Goal: Information Seeking & Learning: Learn about a topic

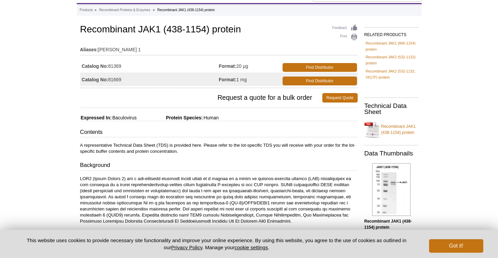
click at [149, 152] on p "A representative Technical Data Sheet (TDS) is provided here. Please refer to t…" at bounding box center [218, 148] width 277 height 12
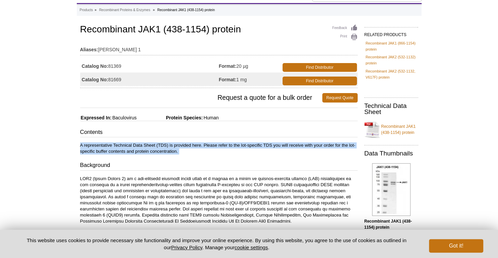
click at [149, 152] on p "A representative Technical Data Sheet (TDS) is provided here. Please refer to t…" at bounding box center [218, 148] width 277 height 12
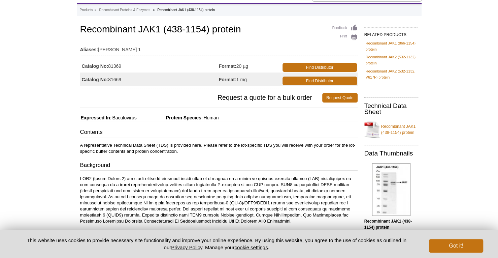
click at [220, 167] on h3 "Background" at bounding box center [218, 165] width 277 height 9
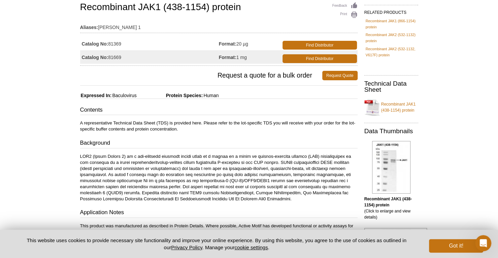
scroll to position [67, 0]
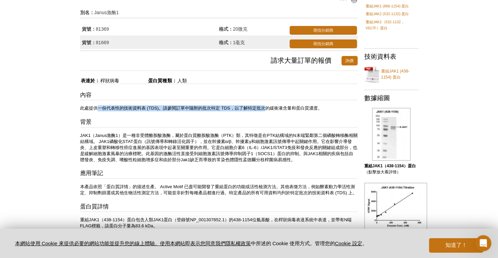
drag, startPoint x: 172, startPoint y: 108, endPoint x: 266, endPoint y: 110, distance: 94.0
click at [266, 109] on font "此處提供一份代表性的技術資料表 (TDS)。請參閱訂單中隨附的批次特定 TDS，以了解特定批次的緩衝液含量和蛋白質濃度。" at bounding box center [201, 107] width 242 height 5
click at [266, 103] on div "內容 此處提供一份代表性的技術資料表 (TDS)。請參閱訂單中隨附的批次特定 TDS，以了解特定批次的緩衝液含量和蛋白質濃度。 背景 應用筆記 本產品依照「蛋…" at bounding box center [218, 173] width 277 height 165
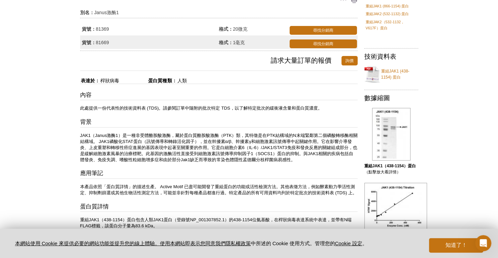
click at [195, 135] on font "JAK1（Janus激酶1）是一種非受體酪胺酸激酶，屬於蛋白質酪胺酸激酶（PTK）類，其特徵是在PTK結構域的N末端緊鄰第二個磷酸轉移酶相關結構域。 JAK1…" at bounding box center [218, 147] width 277 height 29
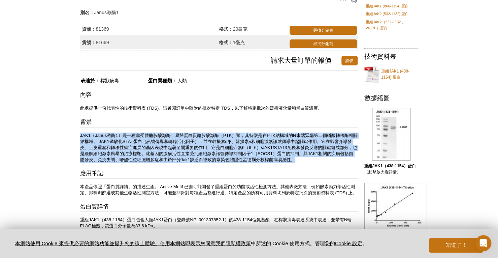
click at [195, 135] on font "JAK1（Janus激酶1）是一種非受體酪胺酸激酶，屬於蛋白質酪胺酸激酶（PTK）類，其特徵是在PTK結構域的N末端緊鄰第二個磷酸轉移酶相關結構域。 JAK1…" at bounding box center [218, 147] width 277 height 29
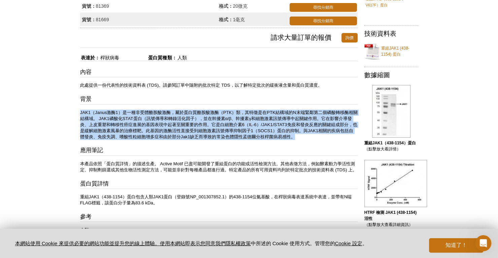
scroll to position [101, 0]
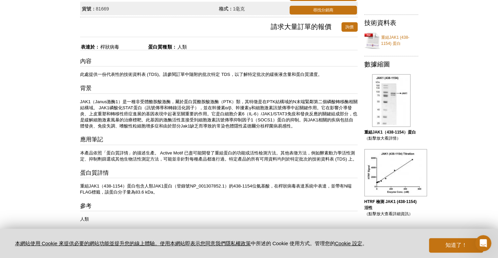
click at [157, 156] on font "本產品依照「蛋白質詳情」的描述生產。 Active Motif 已盡可能開發了重組蛋白的功能或活性檢測方法。其他表徵方法，例如酵素動力學活性測定、抑制劑篩選或…" at bounding box center [218, 155] width 277 height 11
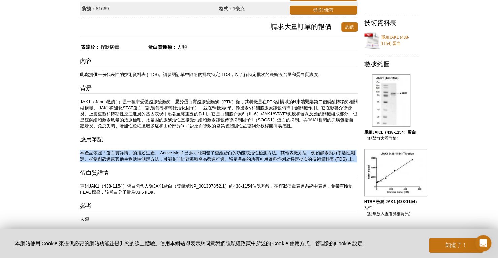
click at [157, 156] on font "本產品依照「蛋白質詳情」的描述生產。 Active Motif 已盡可能開發了重組蛋白的功能或活性檢測方法。其他表徵方法，例如酵素動力學活性測定、抑制劑篩選或…" at bounding box center [218, 155] width 277 height 11
click at [166, 162] on p "本產品依照「蛋白質詳情」的描述生產。 Active Motif 已盡可能開發了重組蛋白的功能或活性檢測方法。其他表徵方法，例如酵素動力學活性測定、抑制劑篩選或…" at bounding box center [218, 156] width 277 height 12
click at [173, 152] on font "本產品依照「蛋白質詳情」的描述生產。 Active Motif 已盡可能開發了重組蛋白的功能或活性檢測方法。其他表徵方法，例如酵素動力學活性測定、抑制劑篩選或…" at bounding box center [218, 155] width 277 height 11
click at [170, 157] on font "本產品依照「蛋白質詳情」的描述生產。 Active Motif 已盡可能開發了重組蛋白的功能或活性檢測方法。其他表徵方法，例如酵素動力學活性測定、抑制劑篩選或…" at bounding box center [218, 155] width 277 height 11
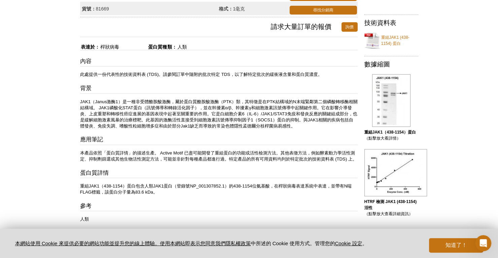
click at [174, 162] on p "本產品依照「蛋白質詳情」的描述生產。 Active Motif 已盡可能開發了重組蛋白的功能或活性檢測方法。其他表徵方法，例如酵素動力學活性測定、抑制劑篩選或…" at bounding box center [218, 156] width 277 height 12
click at [181, 152] on font "本產品依照「蛋白質詳情」的描述生產。 Active Motif 已盡可能開發了重組蛋白的功能或活性檢測方法。其他表徵方法，例如酵素動力學活性測定、抑制劑篩選或…" at bounding box center [218, 155] width 277 height 11
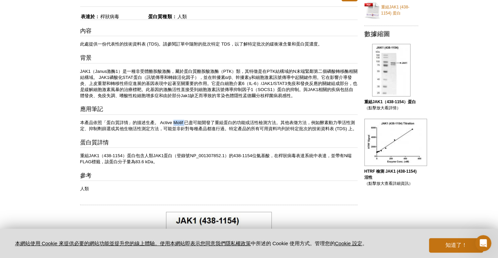
scroll to position [135, 0]
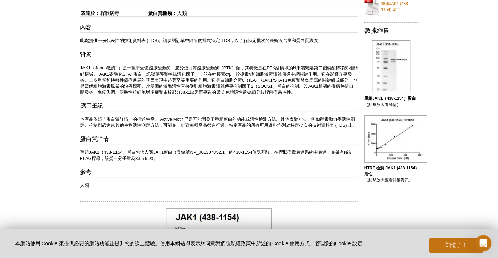
click at [230, 126] on font "本產品依照「蛋白質詳情」的描述生產。 Active Motif 已盡可能開發了重組蛋白的功能或活性檢測方法。其他表徵方法，例如酵素動力學活性測定、抑制劑篩選或…" at bounding box center [218, 122] width 277 height 11
click at [221, 120] on font "本產品依照「蛋白質詳情」的描述生產。 Active Motif 已盡可能開發了重組蛋白的功能或活性檢測方法。其他表徵方法，例如酵素動力學活性測定、抑制劑篩選或…" at bounding box center [218, 122] width 277 height 11
click at [180, 157] on font "重組JAK1（438-1154）蛋白包含人類JAK1蛋白（登錄號NP_001307852.1）的438-1154位氨基酸，在桿狀病毒表達系統中表達，並帶有N端…" at bounding box center [216, 155] width 272 height 11
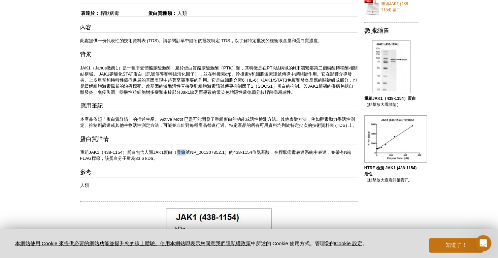
click at [180, 157] on font "重組JAK1（438-1154）蛋白包含人類JAK1蛋白（登錄號NP_001307852.1）的438-1154位氨基酸，在桿狀病毒表達系統中表達，並帶有N端…" at bounding box center [216, 155] width 272 height 11
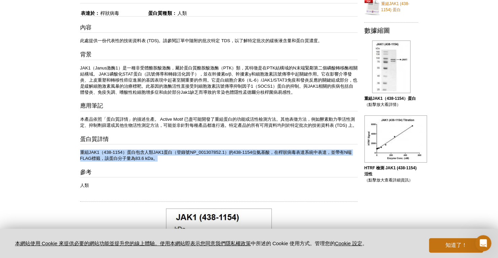
click at [180, 157] on font "重組JAK1（438-1154）蛋白包含人類JAK1蛋白（登錄號NP_001307852.1）的438-1154位氨基酸，在桿狀病毒表達系統中表達，並帶有N端…" at bounding box center [216, 155] width 272 height 11
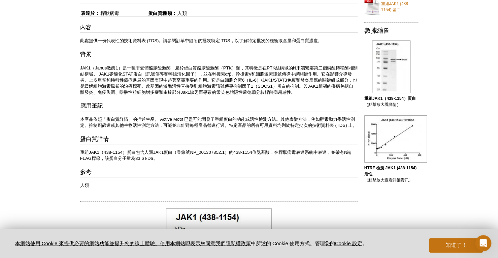
click at [210, 168] on div "內容 此處提供一份代表性的技術資料表 (TDS)。請參閱訂單中隨附的批次特定 TDS，以了解特定批次的緩衝液含量和蛋白質濃度。 背景 應用筆記 本產品依照「蛋…" at bounding box center [218, 106] width 277 height 165
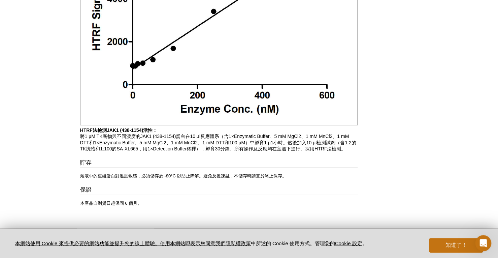
scroll to position [638, 0]
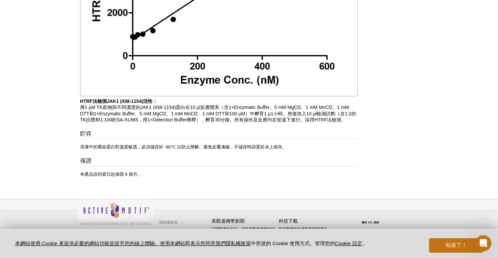
click at [160, 112] on font "將1 µM TK底物與不同濃度的JAK1 (438-1154)蛋白在10 µl反應體系（含1×Enzymatic Buffer、5 mM MgCl2、1 mM…" at bounding box center [218, 113] width 276 height 18
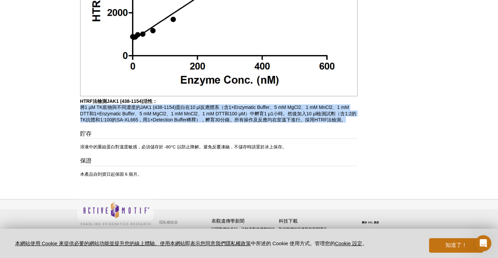
click at [160, 112] on font "將1 µM TK底物與不同濃度的JAK1 (438-1154)蛋白在10 µl反應體系（含1×Enzymatic Buffer、5 mM MgCl2、1 mM…" at bounding box center [218, 113] width 276 height 18
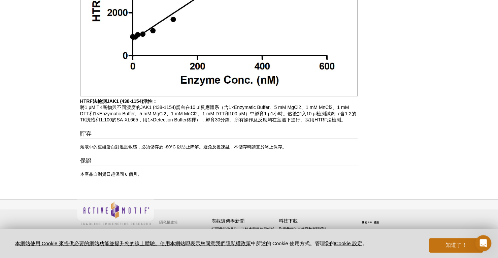
click at [213, 108] on font "將1 µM TK底物與不同濃度的JAK1 (438-1154)蛋白在10 µl反應體系（含1×Enzymatic Buffer、5 mM MgCl2、1 mM…" at bounding box center [218, 113] width 276 height 18
click at [220, 115] on font "將1 µM TK底物與不同濃度的JAK1 (438-1154)蛋白在10 µl反應體系（含1×Enzymatic Buffer、5 mM MgCl2、1 mM…" at bounding box center [218, 113] width 276 height 18
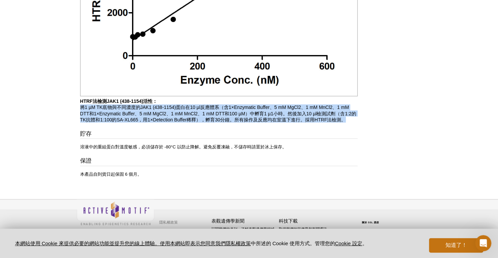
click at [220, 115] on font "將1 µM TK底物與不同濃度的JAK1 (438-1154)蛋白在10 µl反應體系（含1×Enzymatic Buffer、5 mM MgCl2、1 mM…" at bounding box center [218, 113] width 276 height 18
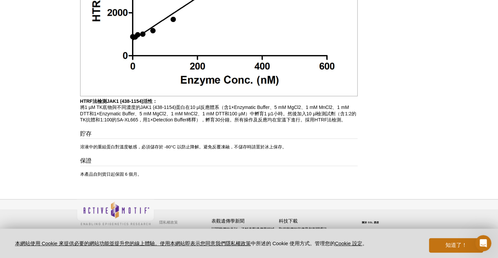
click at [211, 131] on h3 "貯存" at bounding box center [218, 133] width 277 height 9
drag, startPoint x: 145, startPoint y: 107, endPoint x: 229, endPoint y: 110, distance: 84.6
click at [229, 110] on p "HTRF法檢測JAK1 (438-1154)活性： 將1 µM TK底物與不同濃度的JAK1 (438-1154)蛋白在10 µl反應體系（含1×Enzyma…" at bounding box center [218, 110] width 277 height 24
click at [227, 113] on font "將1 µM TK底物與不同濃度的JAK1 (438-1154)蛋白在10 µl反應體系（含1×Enzymatic Buffer、5 mM MgCl2、1 mM…" at bounding box center [218, 113] width 276 height 18
drag, startPoint x: 111, startPoint y: 109, endPoint x: 184, endPoint y: 108, distance: 72.7
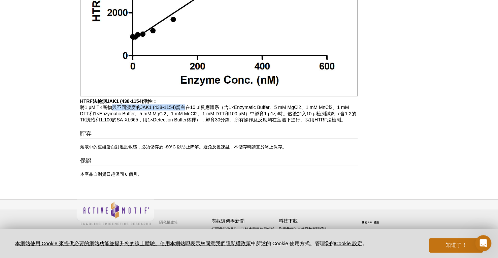
click at [184, 108] on font "將1 µM TK底物與不同濃度的JAK1 (438-1154)蛋白在10 µl反應體系（含1×Enzymatic Buffer、5 mM MgCl2、1 mM…" at bounding box center [218, 113] width 276 height 18
click at [180, 120] on font "將1 µM TK底物與不同濃度的JAK1 (438-1154)蛋白在10 µl反應體系（含1×Enzymatic Buffer、5 mM MgCl2、1 mM…" at bounding box center [218, 113] width 276 height 18
click at [147, 109] on font "將1 µM TK底物與不同濃度的JAK1 (438-1154)蛋白在10 µl反應體系（含1×Enzymatic Buffer、5 mM MgCl2、1 mM…" at bounding box center [218, 113] width 276 height 18
click at [144, 121] on font "將1 µM TK底物與不同濃度的JAK1 (438-1154)蛋白在10 µl反應體系（含1×Enzymatic Buffer、5 mM MgCl2、1 mM…" at bounding box center [218, 113] width 276 height 18
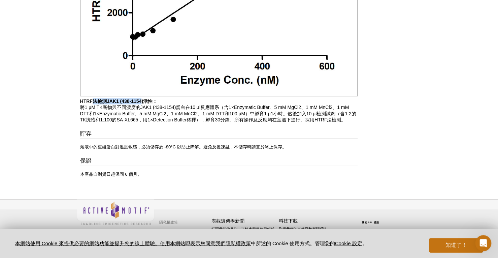
drag, startPoint x: 95, startPoint y: 102, endPoint x: 141, endPoint y: 103, distance: 46.5
click at [141, 103] on font "HTRF法檢測JAK1 (438-1154)活性：" at bounding box center [118, 100] width 77 height 5
click at [144, 110] on font "將1 µM TK底物與不同濃度的JAK1 (438-1154)蛋白在10 µl反應體系（含1×Enzymatic Buffer、5 mM MgCl2、1 mM…" at bounding box center [218, 113] width 276 height 18
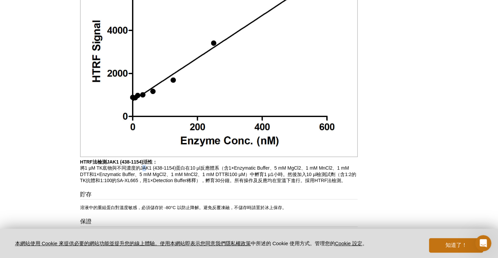
scroll to position [604, 0]
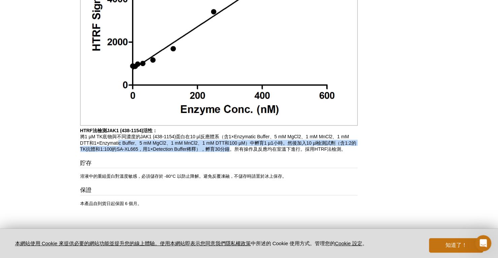
drag, startPoint x: 119, startPoint y: 146, endPoint x: 229, endPoint y: 151, distance: 110.2
click at [229, 151] on font "將1 µM TK底物與不同濃度的JAK1 (438-1154)蛋白在10 µl反應體系（含1×Enzymatic Buffer、5 mM MgCl2、1 mM…" at bounding box center [218, 143] width 276 height 18
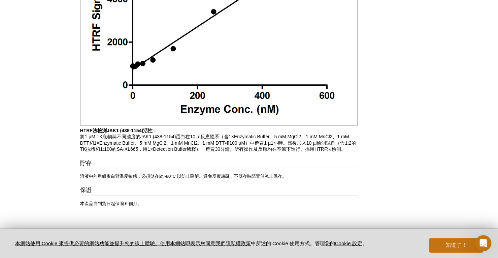
click at [203, 137] on p "HTRF法檢測JAK1 (438-1154)活性： 將1 µM TK底物與不同濃度的JAK1 (438-1154)蛋白在10 µl反應體系（含1×Enzyma…" at bounding box center [218, 139] width 277 height 24
click at [261, 141] on font "將1 µM TK底物與不同濃度的JAK1 (438-1154)蛋白在10 µl反應體系（含1×Enzymatic Buffer、5 mM MgCl2、1 mM…" at bounding box center [218, 143] width 276 height 18
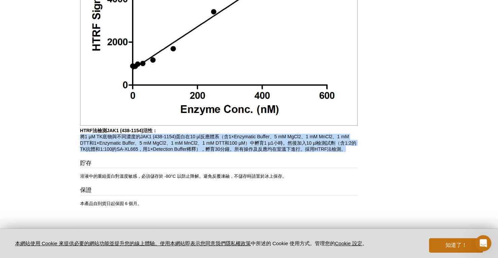
click at [261, 141] on font "將1 µM TK底物與不同濃度的JAK1 (438-1154)蛋白在10 µl反應體系（含1×Enzymatic Buffer、5 mM MgCl2、1 mM…" at bounding box center [218, 143] width 276 height 18
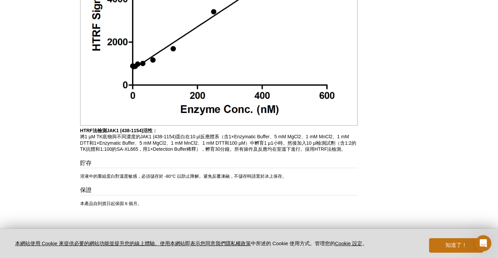
drag, startPoint x: 104, startPoint y: 146, endPoint x: 197, endPoint y: 148, distance: 92.3
click at [197, 148] on font "將1 µM TK底物與不同濃度的JAK1 (438-1154)蛋白在10 µl反應體系（含1×Enzymatic Buffer、5 mM MgCl2、1 mM…" at bounding box center [218, 143] width 276 height 18
click at [198, 151] on font "將1 µM TK底物與不同濃度的JAK1 (438-1154)蛋白在10 µl反應體系（含1×Enzymatic Buffer、5 mM MgCl2、1 mM…" at bounding box center [218, 143] width 276 height 18
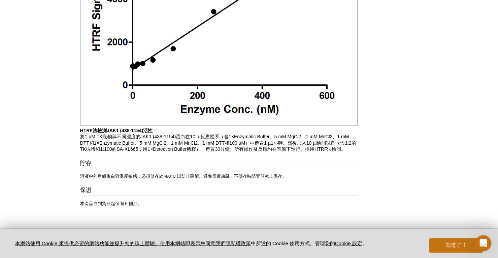
click at [197, 147] on font "將1 µM TK底物與不同濃度的JAK1 (438-1154)蛋白在10 µl反應體系（含1×Enzymatic Buffer、5 mM MgCl2、1 mM…" at bounding box center [218, 143] width 276 height 18
click at [241, 151] on font "將1 µM TK底物與不同濃度的JAK1 (438-1154)蛋白在10 µl反應體系（含1×Enzymatic Buffer、5 mM MgCl2、1 mM…" at bounding box center [218, 143] width 276 height 18
click at [216, 151] on font "將1 µM TK底物與不同濃度的JAK1 (438-1154)蛋白在10 µl反應體系（含1×Enzymatic Buffer、5 mM MgCl2、1 mM…" at bounding box center [218, 143] width 276 height 18
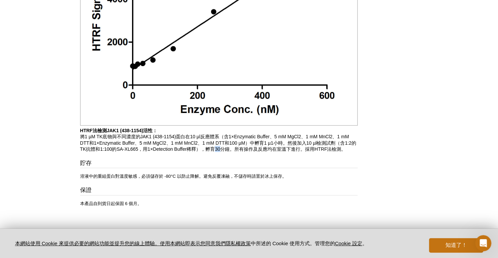
click at [216, 151] on font "將1 µM TK底物與不同濃度的JAK1 (438-1154)蛋白在10 µl反應體系（含1×Enzymatic Buffer、5 mM MgCl2、1 mM…" at bounding box center [218, 143] width 276 height 18
click at [291, 151] on font "將1 µM TK底物與不同濃度的JAK1 (438-1154)蛋白在10 µl反應體系（含1×Enzymatic Buffer、5 mM MgCl2、1 mM…" at bounding box center [218, 143] width 276 height 18
click at [321, 151] on font "將1 µM TK底物與不同濃度的JAK1 (438-1154)蛋白在10 µl反應體系（含1×Enzymatic Buffer、5 mM MgCl2、1 mM…" at bounding box center [218, 143] width 276 height 18
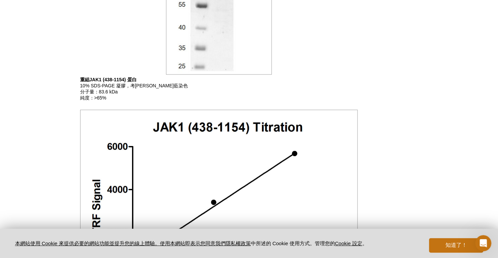
scroll to position [402, 0]
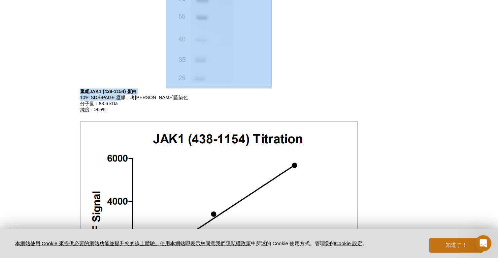
drag, startPoint x: 114, startPoint y: 95, endPoint x: 119, endPoint y: 100, distance: 7.2
click at [119, 100] on div "回饋 列印 重組JAK1 (438-1154) 蛋白 別名： Janus激酶1 貨號： 81369 格式： 20微克 尋找分銷商 貨號： 81669 格式： …" at bounding box center [217, 33] width 281 height 764
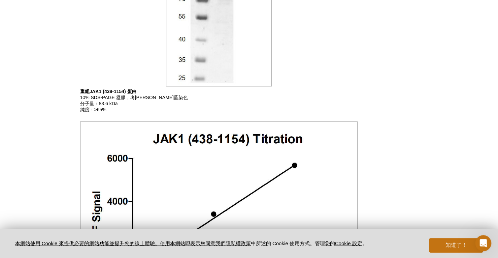
click at [116, 106] on font "分子量：83.6 kDa" at bounding box center [99, 103] width 38 height 5
click at [105, 112] on font "純度：>65%" at bounding box center [93, 109] width 26 height 5
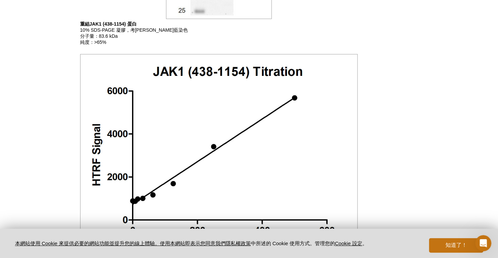
scroll to position [638, 0]
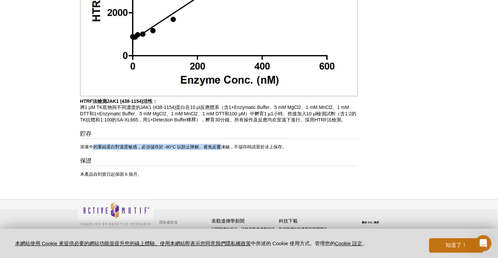
drag, startPoint x: 95, startPoint y: 147, endPoint x: 221, endPoint y: 150, distance: 126.3
click at [221, 150] on p "溶液中的重組蛋白對溫度敏感，必須儲存於 -80°C 以防止降解。避免反覆凍融，不儲存時請置於冰上保存。" at bounding box center [218, 146] width 277 height 6
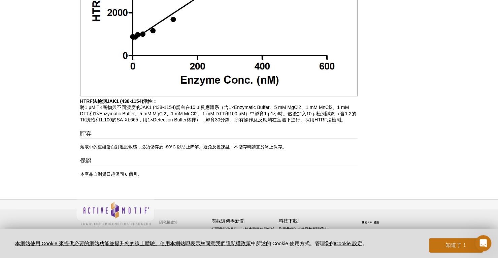
click at [221, 150] on div "貯存 溶液中的重組蛋白對溫度敏感，必須儲存於 -80°C 以防止降解。避免反覆凍融，不儲存時請置於冰上保存。 保證 本產品自到貨日起保固 6 個月。" at bounding box center [218, 152] width 277 height 47
click at [194, 147] on font "溶液中的重組蛋白對溫度敏感，必須儲存於 -80°C 以防止降解。避免反覆凍融，不儲存時請置於冰上保存。" at bounding box center [183, 146] width 206 height 5
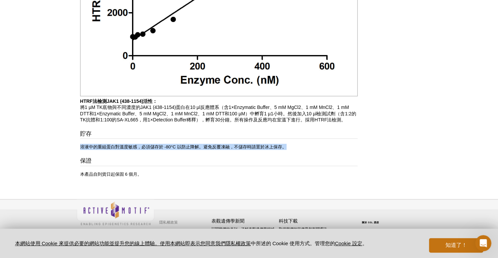
click at [194, 147] on font "溶液中的重組蛋白對溫度敏感，必須儲存於 -80°C 以防止降解。避免反覆凍融，不儲存時請置於冰上保存。" at bounding box center [183, 146] width 206 height 5
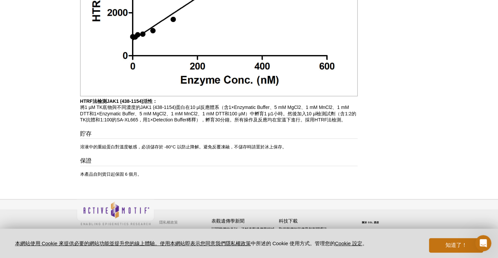
click at [168, 156] on div "貯存 溶液中的重組蛋白對溫度敏感，必須儲存於 -80°C 以防止降解。避免反覆凍融，不儲存時請置於冰上保存。 保證 本產品自到貨日起保固 6 個月。" at bounding box center [218, 152] width 277 height 47
click at [121, 173] on font "本產品自到貨日起保固 6 個月。" at bounding box center [111, 173] width 62 height 5
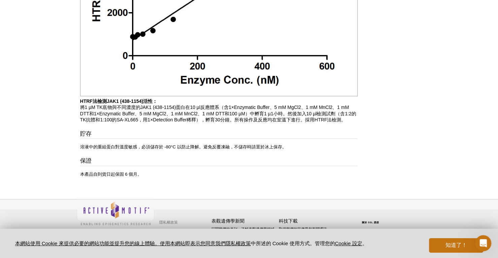
click at [138, 153] on div "貯存 溶液中的重組蛋白對溫度敏感，必須儲存於 -80°C 以防止降解。避免反覆凍融，不儲存時請置於冰上保存。 保證 本產品自到貨日起保固 6 個月。" at bounding box center [218, 152] width 277 height 47
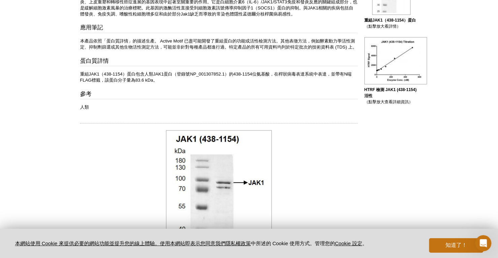
scroll to position [167, 0]
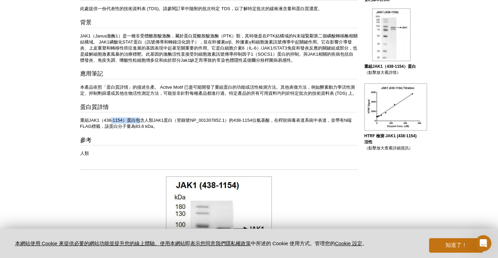
drag, startPoint x: 113, startPoint y: 124, endPoint x: 140, endPoint y: 124, distance: 26.6
click at [140, 124] on font "重組JAK1（438-1154）蛋白包含人類JAK1蛋白（登錄號NP_001307852.1）的438-1154位氨基酸，在桿狀病毒表達系統中表達，並帶有N端…" at bounding box center [216, 123] width 272 height 11
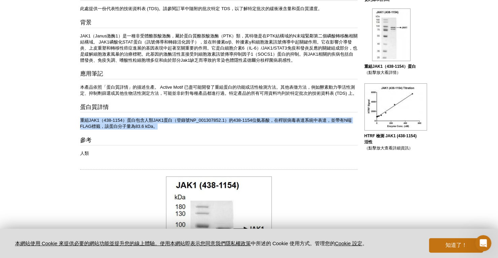
click at [140, 124] on font "重組JAK1（438-1154）蛋白包含人類JAK1蛋白（登錄號NP_001307852.1）的438-1154位氨基酸，在桿狀病毒表達系統中表達，並帶有N端…" at bounding box center [216, 123] width 272 height 11
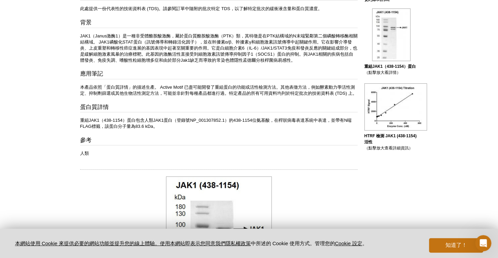
click at [142, 142] on h3 "參考" at bounding box center [218, 140] width 277 height 9
click at [141, 129] on font "重組JAK1（438-1154）蛋白包含人類JAK1蛋白（登錄號NP_001307852.1）的438-1154位氨基酸，在桿狀病毒表達系統中表達，並帶有N端…" at bounding box center [216, 123] width 272 height 11
click at [117, 127] on font "重組JAK1（438-1154）蛋白包含人類JAK1蛋白（登錄號NP_001307852.1）的438-1154位氨基酸，在桿狀病毒表達系統中表達，並帶有N端…" at bounding box center [216, 123] width 272 height 11
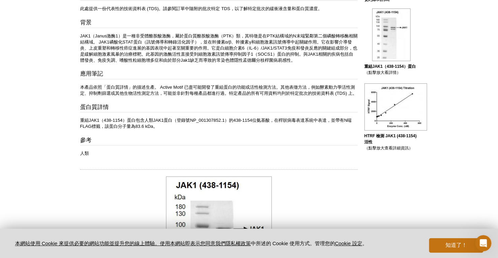
click at [122, 136] on div "內容 此處提供一份代表性的技術資料表 (TDS)。請參閱訂單中隨附的批次特定 TDS，以了解特定批次的緩衝液含量和蛋白質濃度。 背景 應用筆記 本產品依照「蛋…" at bounding box center [218, 74] width 277 height 165
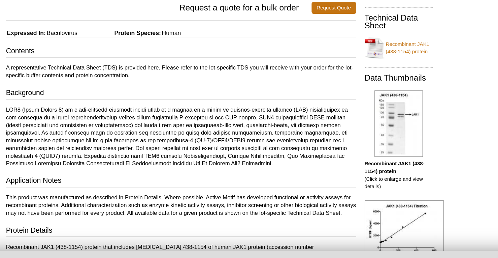
scroll to position [91, 0]
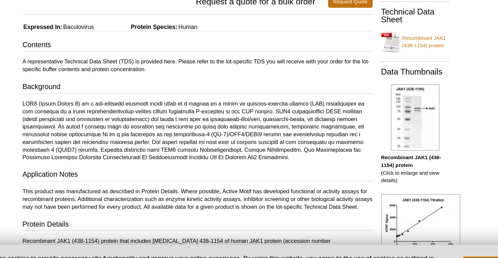
click at [155, 147] on p at bounding box center [218, 139] width 277 height 48
click at [175, 151] on p at bounding box center [218, 139] width 277 height 48
drag, startPoint x: 178, startPoint y: 147, endPoint x: 213, endPoint y: 145, distance: 34.4
click at [213, 145] on p at bounding box center [218, 139] width 277 height 48
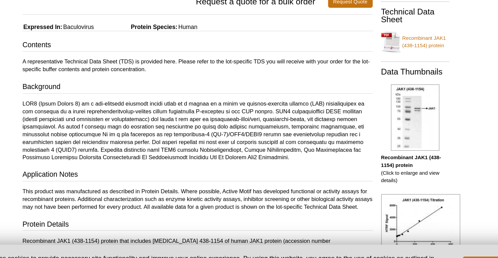
click at [213, 152] on p at bounding box center [218, 139] width 277 height 48
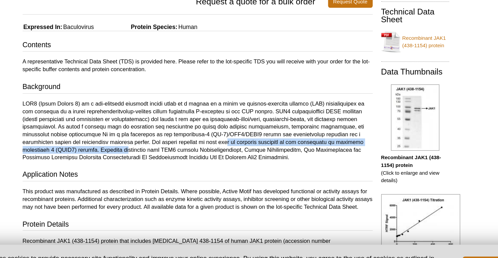
drag, startPoint x: 198, startPoint y: 148, endPoint x: 100, endPoint y: 155, distance: 98.5
click at [103, 155] on p at bounding box center [218, 139] width 277 height 48
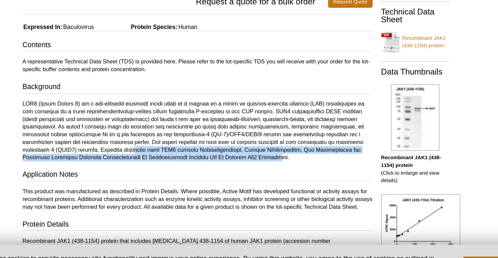
drag, startPoint x: 111, startPoint y: 151, endPoint x: 217, endPoint y: 166, distance: 106.5
click at [215, 163] on div "Contents A representative Technical Data Sheet (TDS) is provided here. Please r…" at bounding box center [218, 167] width 277 height 201
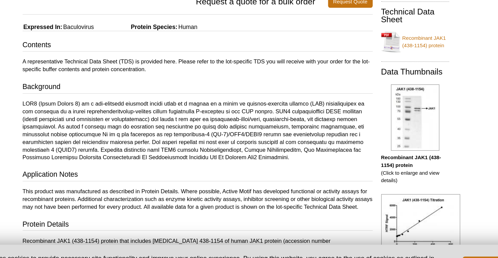
click at [218, 173] on h3 "Application Notes" at bounding box center [218, 174] width 277 height 9
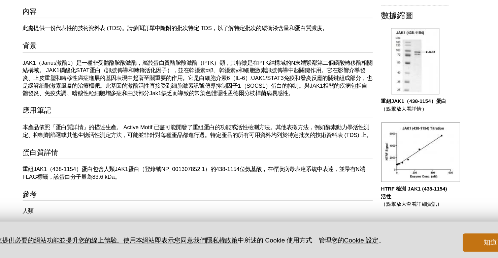
scroll to position [100, 0]
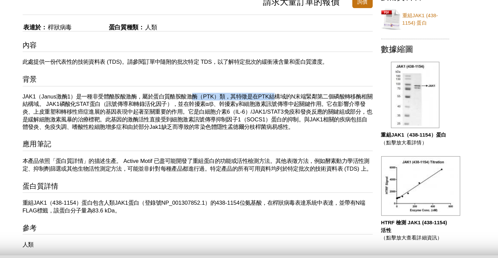
drag, startPoint x: 218, startPoint y: 101, endPoint x: 282, endPoint y: 101, distance: 64.0
click at [282, 101] on font "JAK1（Janus激酶1）是一種非受體酪胺酸激酶，屬於蛋白質酪胺酸激酶（PTK）類，其特徵是在PTK結構域的N末端緊鄰第二個磷酸轉移酶相關結構域。 JAK1…" at bounding box center [218, 114] width 277 height 29
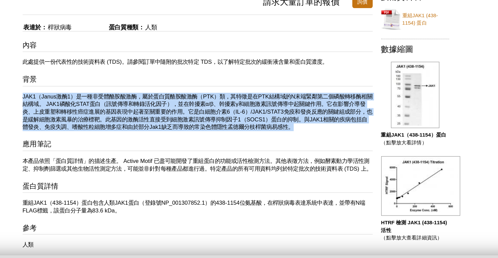
click at [282, 101] on font "JAK1（Janus激酶1）是一種非受體酪胺酸激酶，屬於蛋白質酪胺酸激酶（PTK）類，其特徵是在PTK結構域的N末端緊鄰第二個磷酸轉移酶相關結構域。 JAK1…" at bounding box center [218, 114] width 277 height 29
click at [278, 108] on font "JAK1（Janus激酶1）是一種非受體酪胺酸激酶，屬於蛋白質酪胺酸激酶（PTK）類，其特徵是在PTK結構域的N末端緊鄰第二個磷酸轉移酶相關結構域。 JAK1…" at bounding box center [218, 114] width 277 height 29
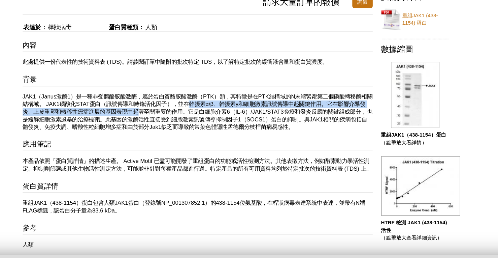
drag, startPoint x: 217, startPoint y: 109, endPoint x: 179, endPoint y: 113, distance: 37.9
click at [179, 113] on font "JAK1（Janus激酶1）是一種非受體酪胺酸激酶，屬於蛋白質酪胺酸激酶（PTK）類，其特徵是在PTK結構域的N末端緊鄰第二個磷酸轉移酶相關結構域。 JAK1…" at bounding box center [218, 114] width 277 height 29
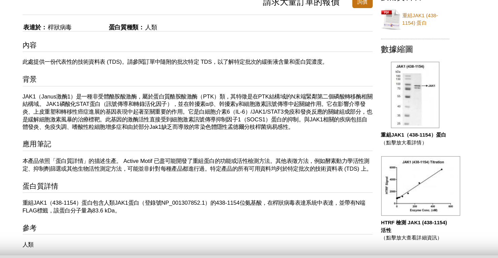
click at [121, 119] on font "JAK1（Janus激酶1）是一種非受體酪胺酸激酶，屬於蛋白質酪胺酸激酶（PTK）類，其特徵是在PTK結構域的N末端緊鄰第二個磷酸轉移酶相關結構域。 JAK1…" at bounding box center [218, 114] width 277 height 29
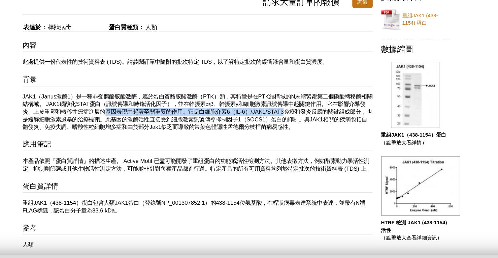
drag, startPoint x: 149, startPoint y: 114, endPoint x: 294, endPoint y: 117, distance: 144.8
click at [294, 117] on p "JAK1（Janus激酶1）是一種非受體酪胺酸激酶，屬於蛋白質酪胺酸激酶（PTK）類，其特徵是在PTK結構域的N末端緊鄰第二個磷酸轉移酶相關結構域。 JAK1…" at bounding box center [218, 115] width 277 height 30
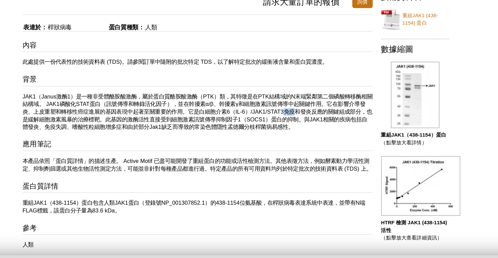
click at [294, 117] on p "JAK1（Janus激酶1）是一種非受體酪胺酸激酶，屬於蛋白質酪胺酸激酶（PTK）類，其特徵是在PTK結構域的N末端緊鄰第二個磷酸轉移酶相關結構域。 JAK1…" at bounding box center [218, 115] width 277 height 30
click at [276, 119] on font "JAK1（Janus激酶1）是一種非受體酪胺酸激酶，屬於蛋白質酪胺酸激酶（PTK）類，其特徵是在PTK結構域的N末端緊鄰第二個磷酸轉移酶相關結構域。 JAK1…" at bounding box center [218, 114] width 277 height 29
drag, startPoint x: 276, startPoint y: 119, endPoint x: 274, endPoint y: 114, distance: 5.0
click at [275, 118] on font "JAK1（Janus激酶1）是一種非受體酪胺酸激酶，屬於蛋白質酪胺酸激酶（PTK）類，其特徵是在PTK結構域的N末端緊鄰第二個磷酸轉移酶相關結構域。 JAK1…" at bounding box center [218, 114] width 277 height 29
click at [273, 111] on font "JAK1（Janus激酶1）是一種非受體酪胺酸激酶，屬於蛋白質酪胺酸激酶（PTK）類，其特徵是在PTK結構域的N末端緊鄰第二個磷酸轉移酶相關結構域。 JAK1…" at bounding box center [218, 114] width 277 height 29
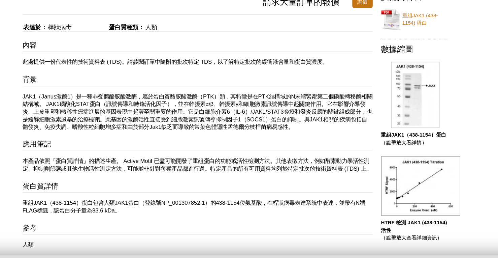
click at [273, 111] on font "JAK1（Janus激酶1）是一種非受體酪胺酸激酶，屬於蛋白質酪胺酸激酶（PTK）類，其特徵是在PTK結構域的N末端緊鄰第二個磷酸轉移酶相關結構域。 JAK1…" at bounding box center [218, 114] width 277 height 29
click at [271, 113] on font "JAK1（Janus激酶1）是一種非受體酪胺酸激酶，屬於蛋白質酪胺酸激酶（PTK）類，其特徵是在PTK結構域的N末端緊鄰第二個磷酸轉移酶相關結構域。 JAK1…" at bounding box center [218, 114] width 277 height 29
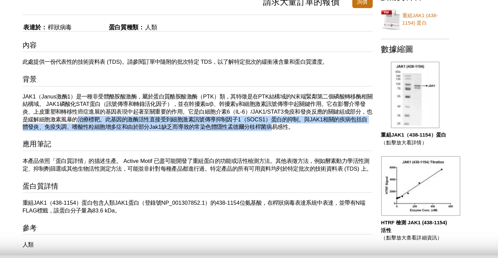
drag, startPoint x: 143, startPoint y: 119, endPoint x: 294, endPoint y: 124, distance: 151.0
click at [294, 124] on font "JAK1（Janus激酶1）是一種非受體酪胺酸激酶，屬於蛋白質酪胺酸激酶（PTK）類，其特徵是在PTK結構域的N末端緊鄰第二個磷酸轉移酶相關結構域。 JAK1…" at bounding box center [218, 114] width 277 height 29
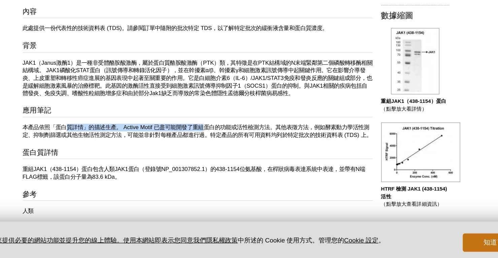
drag, startPoint x: 120, startPoint y: 150, endPoint x: 224, endPoint y: 155, distance: 104.5
click at [224, 155] on div "內容 此處提供一份代表性的技術資料表 (TDS)。請參閱訂單中隨附的批次特定 TDS，以了解特定批次的緩衝液含量和蛋白質濃度。 背景 應用筆記 本產品依照「蛋…" at bounding box center [218, 140] width 277 height 165
click at [225, 156] on p "本產品依照「蛋白質詳情」的描述生產。 Active Motif 已盡可能開發了重組蛋白的功能或活性檢測方法。其他表徵方法，例如酵素動力學活性測定、抑制劑篩選或…" at bounding box center [218, 157] width 277 height 12
click at [238, 152] on font "本產品依照「蛋白質詳情」的描述生產。 Active Motif 已盡可能開發了重組蛋白的功能或活性檢測方法。其他表徵方法，例如酵素動力學活性測定、抑制劑篩選或…" at bounding box center [218, 156] width 277 height 11
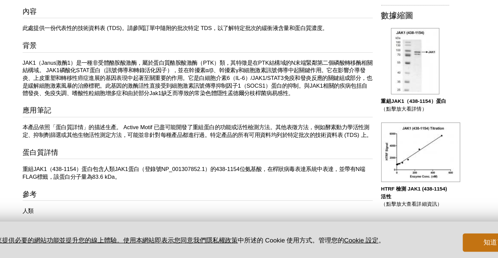
click at [238, 152] on font "本產品依照「蛋白質詳情」的描述生產。 Active Motif 已盡可能開發了重組蛋白的功能或活性檢測方法。其他表徵方法，例如酵素動力學活性測定、抑制劑篩選或…" at bounding box center [218, 156] width 277 height 11
click at [138, 155] on font "本產品依照「蛋白質詳情」的描述生產。 Active Motif 已盡可能開發了重組蛋白的功能或活性檢測方法。其他表徵方法，例如酵素動力學活性測定、抑制劑篩選或…" at bounding box center [218, 156] width 277 height 11
click at [140, 162] on p "本產品依照「蛋白質詳情」的描述生產。 Active Motif 已盡可能開發了重組蛋白的功能或活性檢測方法。其他表徵方法，例如酵素動力學活性測定、抑制劑篩選或…" at bounding box center [218, 157] width 277 height 12
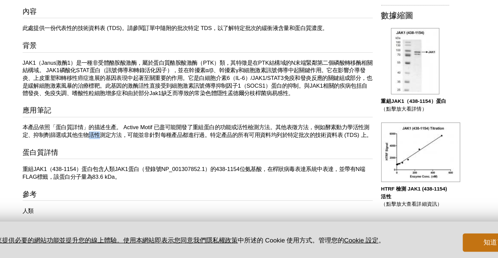
click at [140, 162] on p "本產品依照「蛋白質詳情」的描述生產。 Active Motif 已盡可能開發了重組蛋白的功能或活性檢測方法。其他表徵方法，例如酵素動力學活性測定、抑制劑篩選或…" at bounding box center [218, 157] width 277 height 12
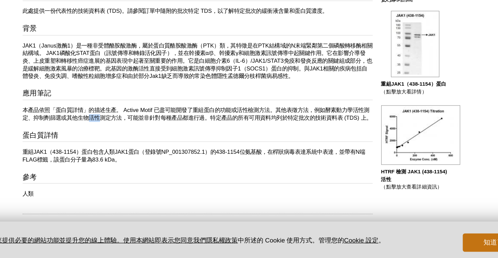
scroll to position [126, 0]
